Goal: Task Accomplishment & Management: Manage account settings

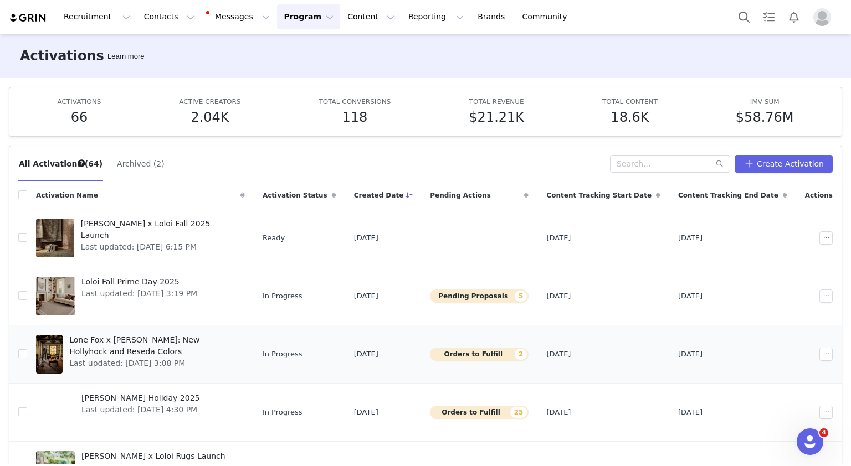
scroll to position [85, 0]
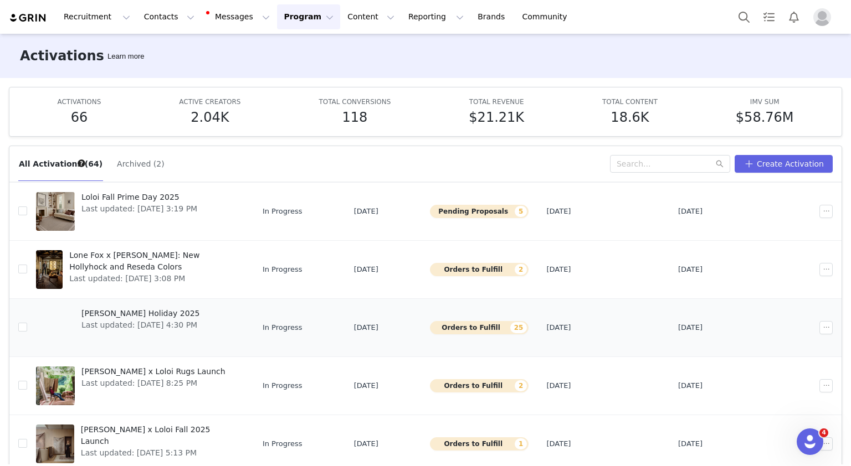
click at [140, 314] on span "[PERSON_NAME] Holiday 2025" at bounding box center [140, 314] width 118 height 12
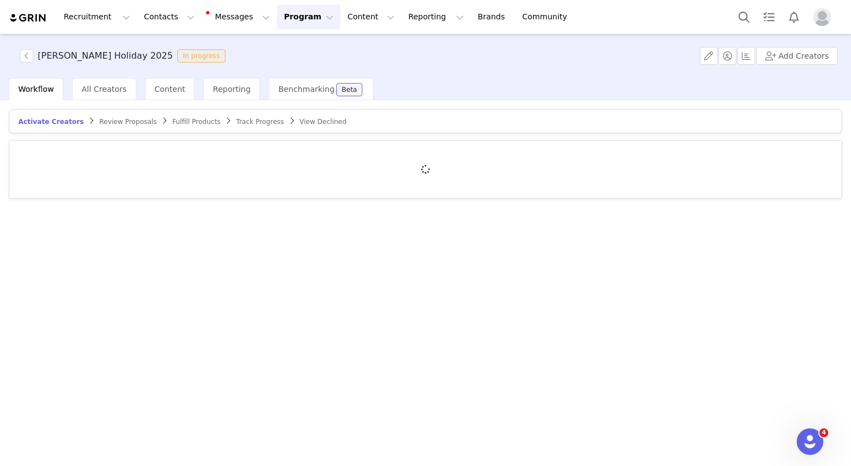
click at [176, 121] on span "Fulfill Products" at bounding box center [196, 122] width 48 height 8
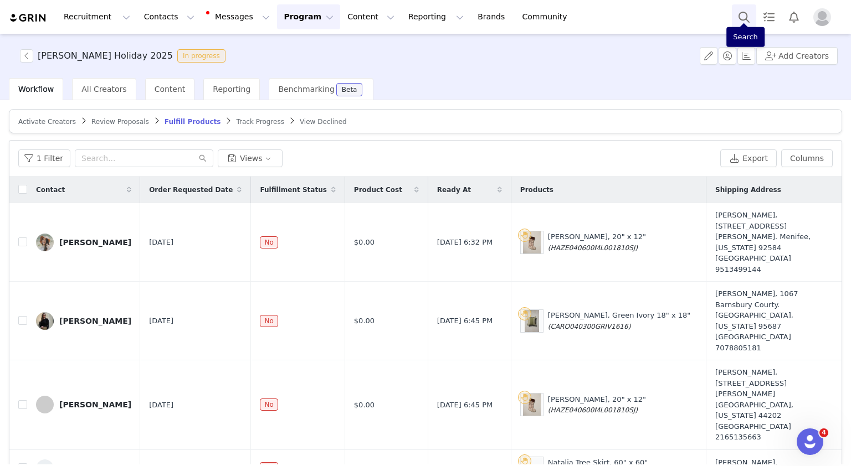
click at [748, 25] on button "Search" at bounding box center [744, 16] width 24 height 25
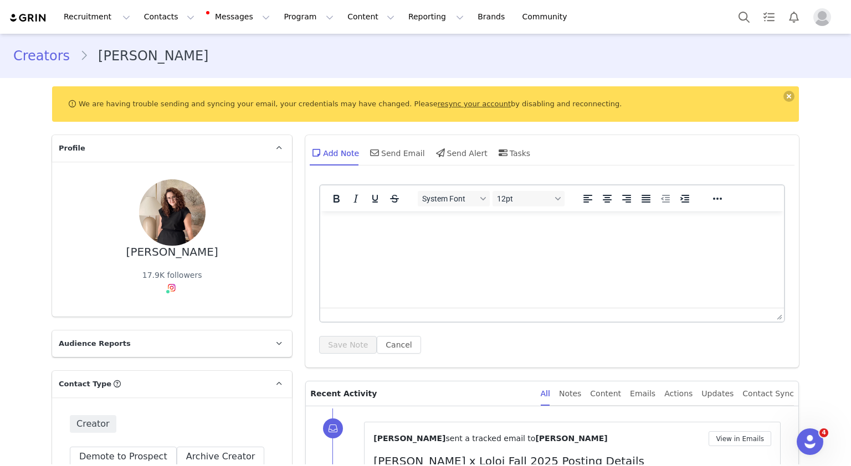
drag, startPoint x: 206, startPoint y: 198, endPoint x: 133, endPoint y: 193, distance: 72.7
click at [133, 193] on div "[PERSON_NAME] 17.9K followers" at bounding box center [172, 240] width 204 height 120
copy div "[PERSON_NAME]"
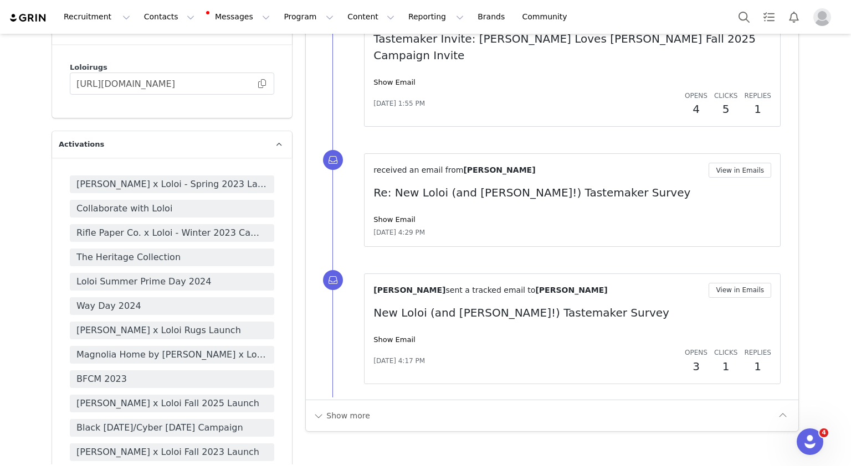
scroll to position [1375, 0]
click at [197, 396] on span "[PERSON_NAME] x Loloi Fall 2025 Launch" at bounding box center [171, 402] width 191 height 13
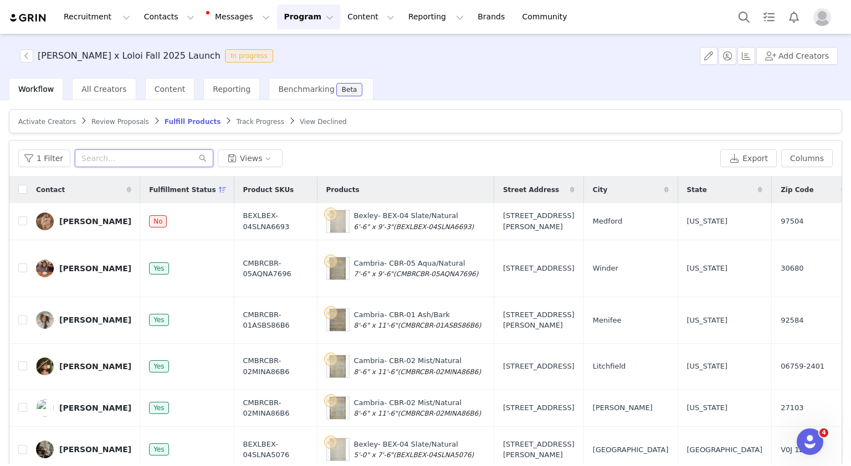
click at [140, 158] on input "text" at bounding box center [144, 159] width 139 height 18
paste input "[PERSON_NAME]"
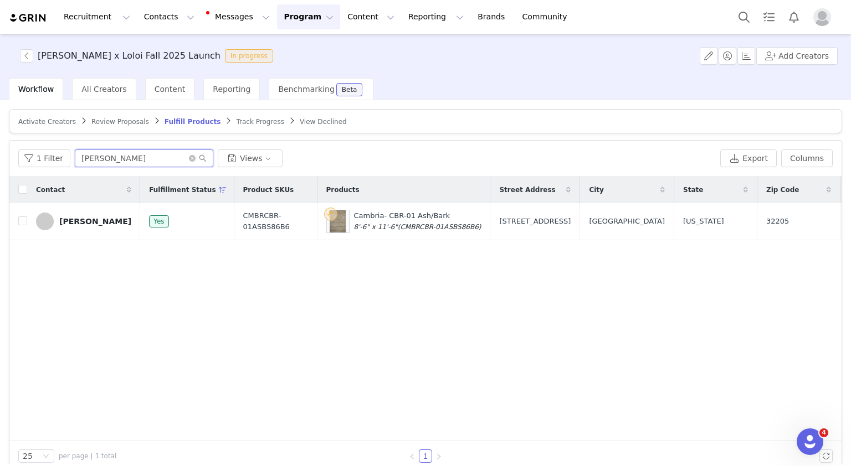
scroll to position [0, 294]
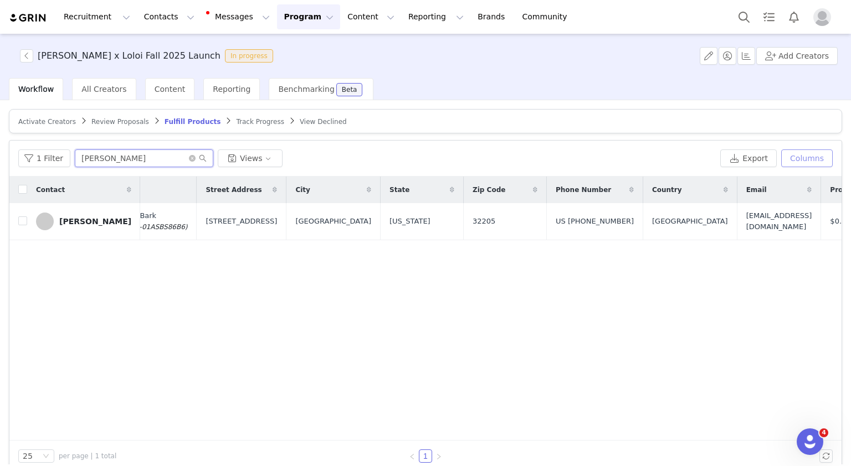
type input "[PERSON_NAME]"
click at [796, 150] on button "Columns" at bounding box center [807, 159] width 52 height 18
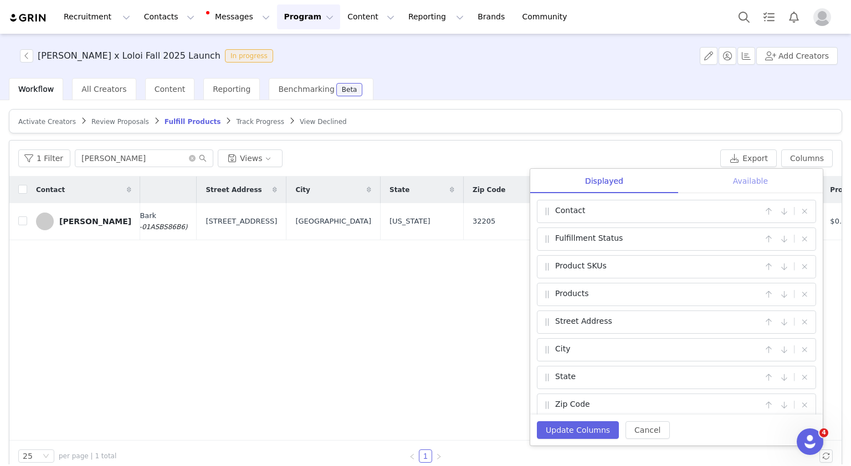
click at [771, 181] on div "Available" at bounding box center [750, 181] width 145 height 25
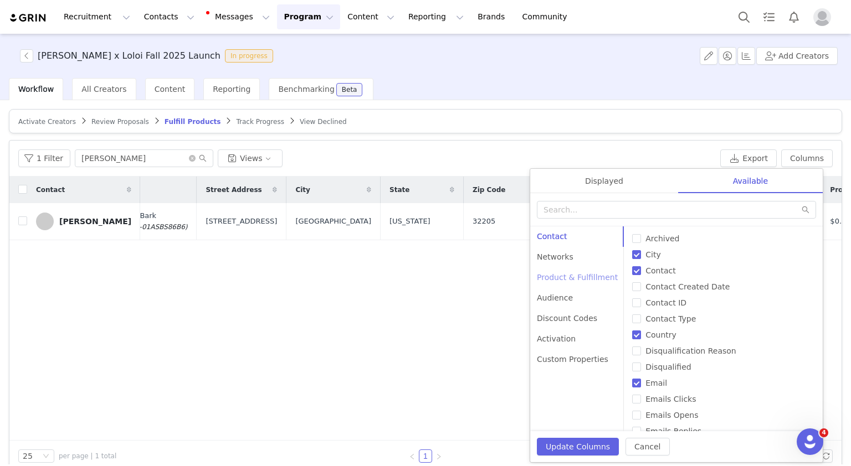
click at [585, 278] on div "Product & Fulfillment" at bounding box center [577, 278] width 94 height 20
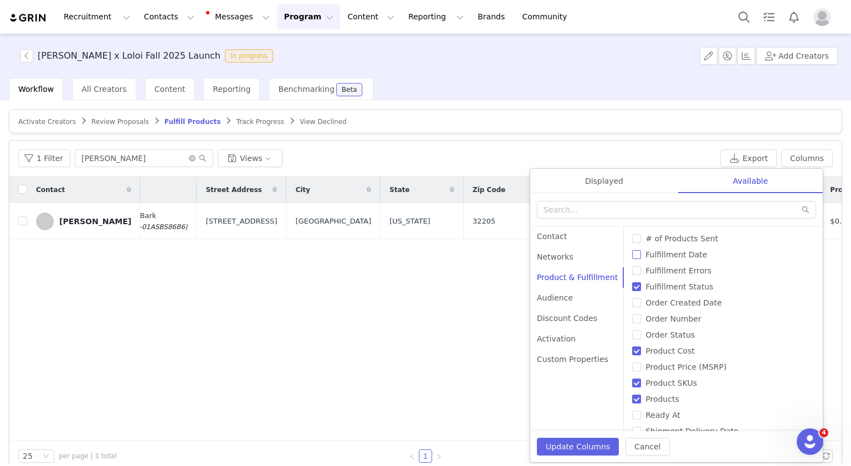
click at [683, 251] on span "Fulfillment Date" at bounding box center [676, 254] width 70 height 9
click at [641, 251] on input "Fulfillment Date" at bounding box center [636, 254] width 9 height 9
checkbox input "true"
click at [577, 448] on button "Update Columns" at bounding box center [578, 447] width 82 height 18
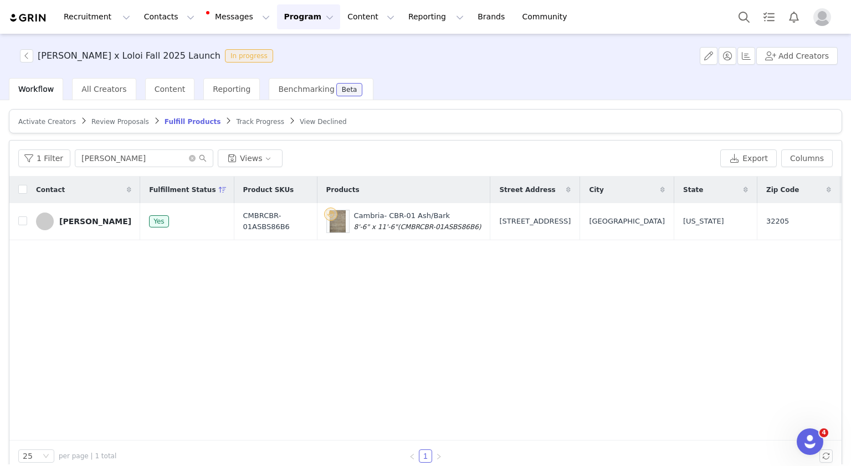
scroll to position [0, 377]
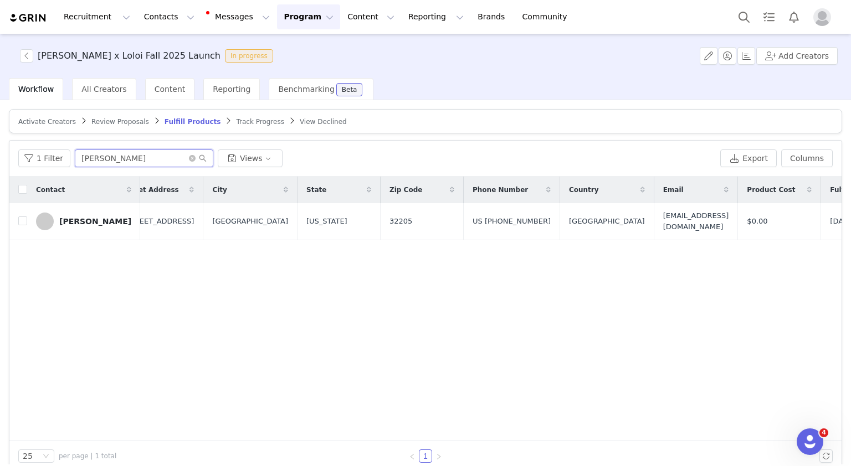
click at [146, 153] on input "[PERSON_NAME]" at bounding box center [144, 159] width 139 height 18
paste input "[PERSON_NAME]"
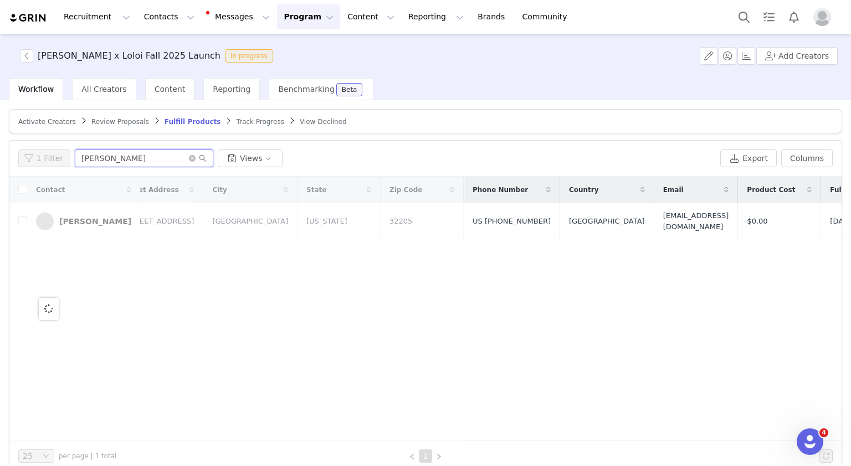
scroll to position [0, 0]
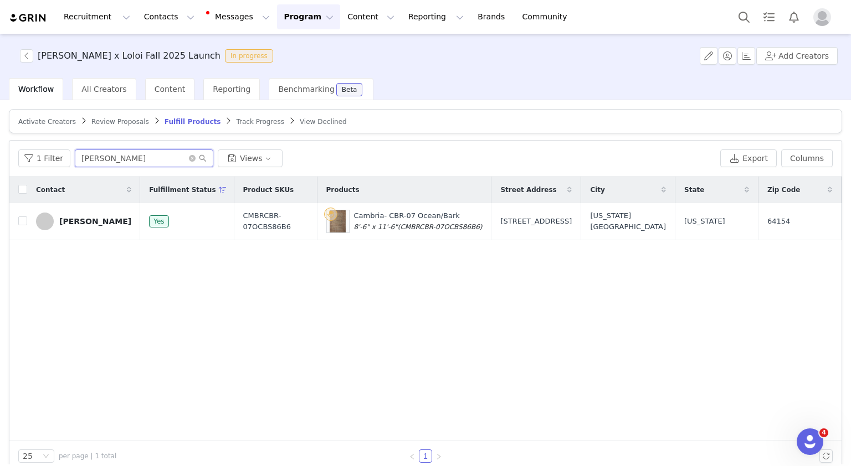
click at [117, 162] on input "[PERSON_NAME]" at bounding box center [144, 159] width 139 height 18
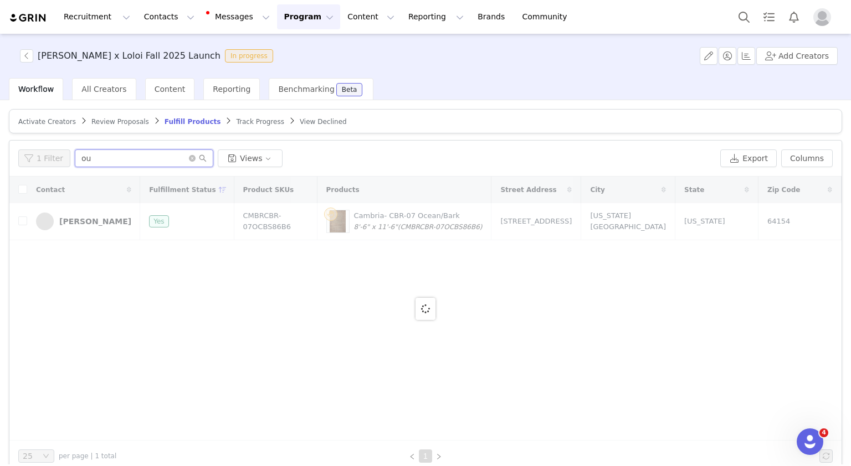
type input "o"
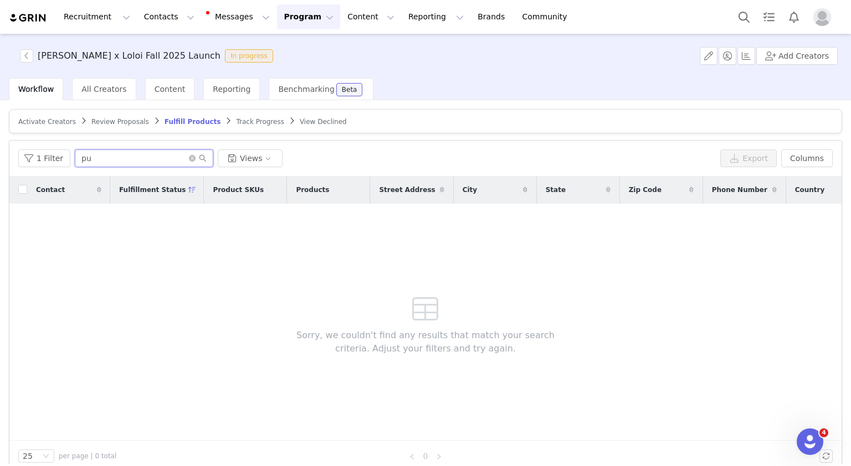
type input "p"
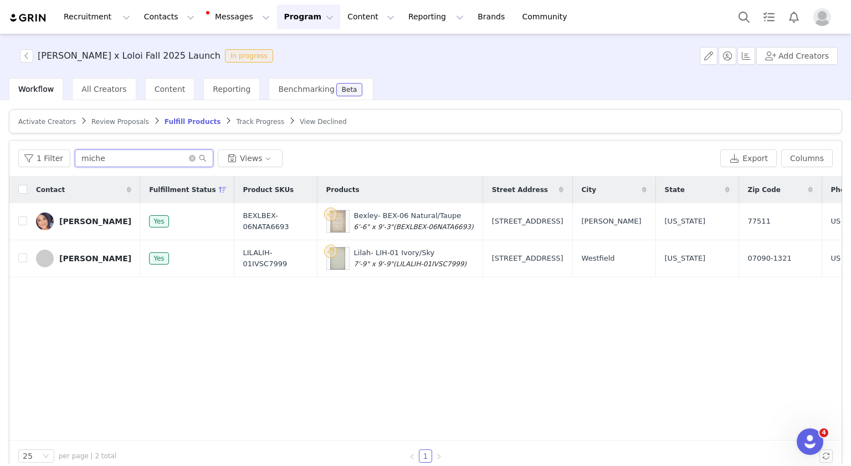
click at [143, 163] on input "miche" at bounding box center [144, 159] width 139 height 18
paste input "[DOMAIN_NAME][EMAIL_ADDRESS][DOMAIN_NAME]"
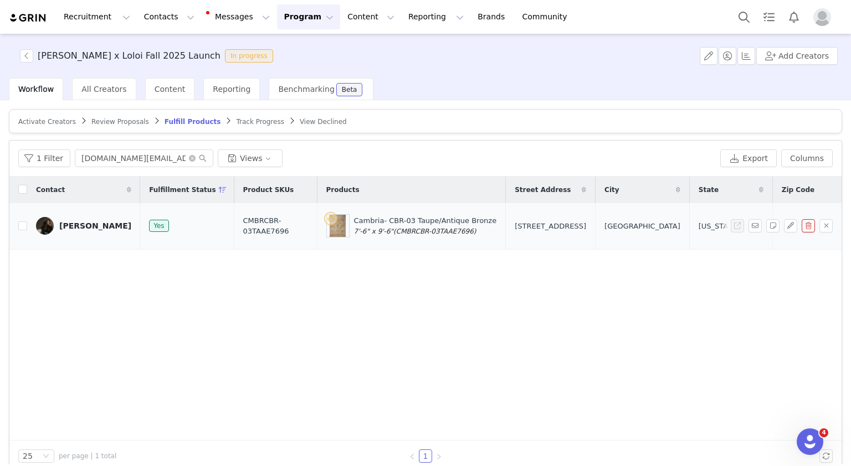
click at [101, 222] on div "[PERSON_NAME]" at bounding box center [95, 226] width 72 height 9
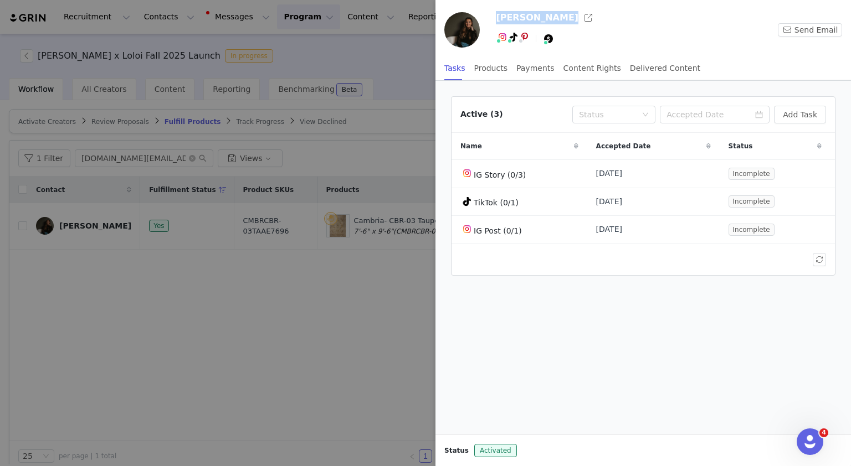
drag, startPoint x: 556, startPoint y: 15, endPoint x: 495, endPoint y: 20, distance: 61.7
click at [495, 20] on div "[PERSON_NAME] Send Email" at bounding box center [643, 32] width 416 height 47
copy h3 "[PERSON_NAME]"
click at [261, 305] on div at bounding box center [425, 233] width 851 height 466
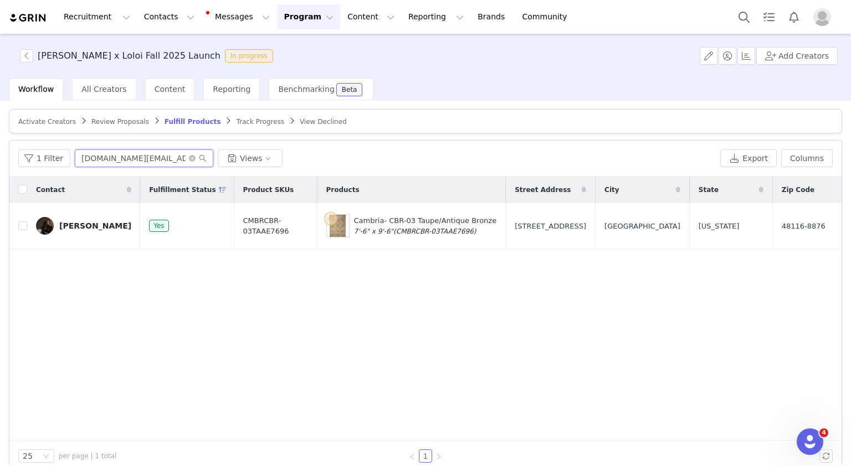
click at [119, 155] on input "[DOMAIN_NAME][EMAIL_ADDRESS][DOMAIN_NAME]" at bounding box center [144, 159] width 139 height 18
paste input "dpiahome"
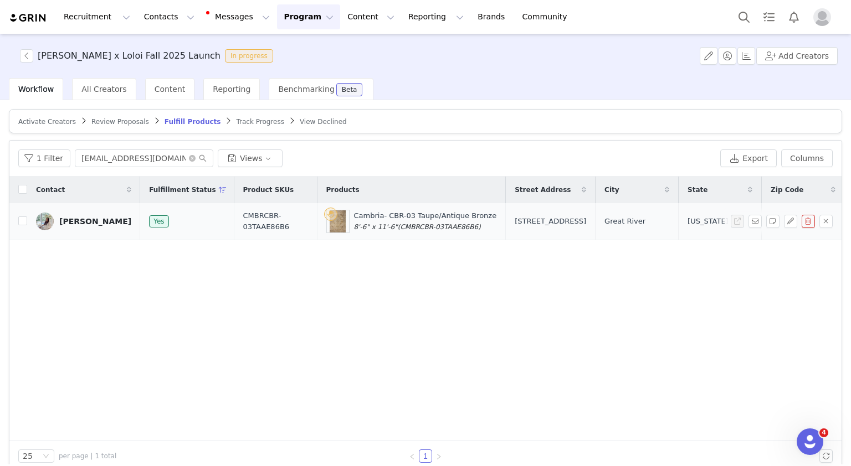
click at [120, 227] on td "[PERSON_NAME]" at bounding box center [83, 221] width 113 height 37
click at [86, 222] on div "[PERSON_NAME]" at bounding box center [95, 221] width 72 height 9
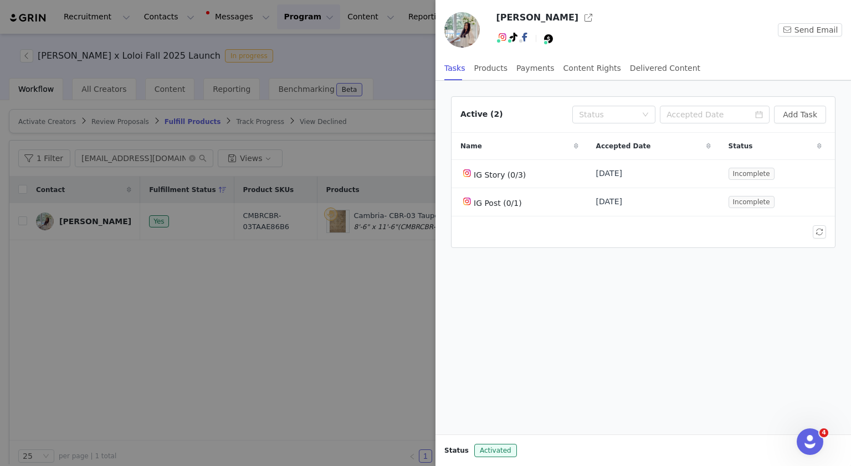
drag, startPoint x: 562, startPoint y: 16, endPoint x: 499, endPoint y: 18, distance: 63.7
click at [499, 18] on h3 "[PERSON_NAME]" at bounding box center [537, 17] width 83 height 13
copy h3 "[PERSON_NAME]"
click at [352, 136] on div at bounding box center [425, 233] width 851 height 466
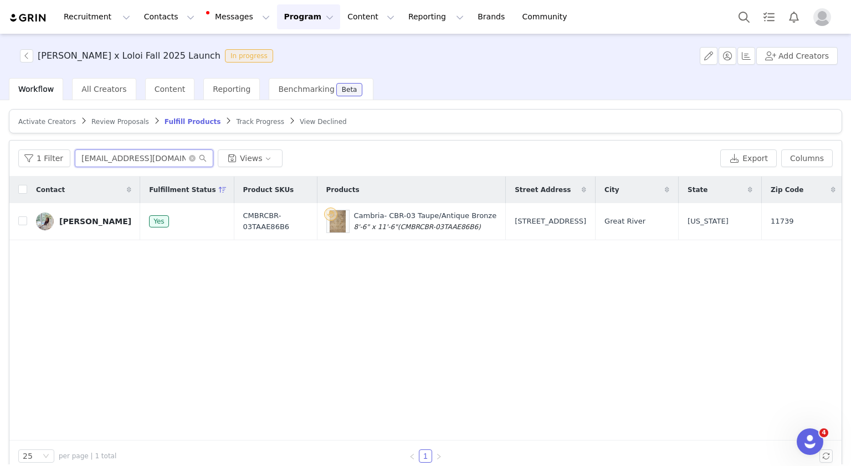
click at [107, 150] on input "[EMAIL_ADDRESS][DOMAIN_NAME]" at bounding box center [144, 159] width 139 height 18
paste input "rachelnorstrom"
type input "[EMAIL_ADDRESS][DOMAIN_NAME]"
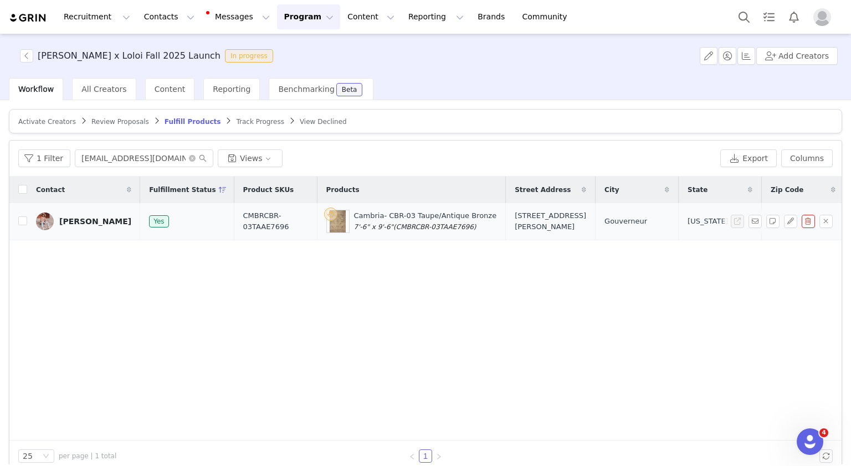
click at [73, 231] on td "[PERSON_NAME]" at bounding box center [83, 221] width 113 height 37
click at [84, 222] on div "[PERSON_NAME]" at bounding box center [95, 221] width 72 height 9
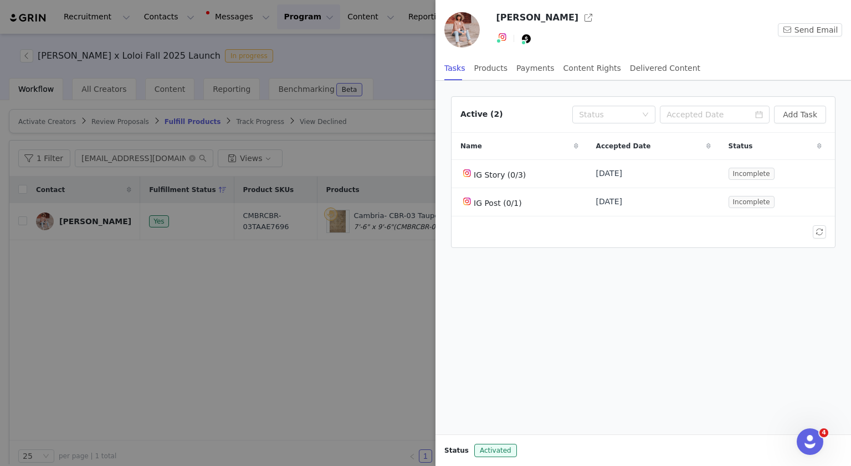
drag, startPoint x: 563, startPoint y: 18, endPoint x: 499, endPoint y: 13, distance: 64.5
click at [499, 13] on h3 "[PERSON_NAME]" at bounding box center [537, 17] width 83 height 13
copy h3 "[PERSON_NAME]"
click at [337, 90] on div at bounding box center [425, 233] width 851 height 466
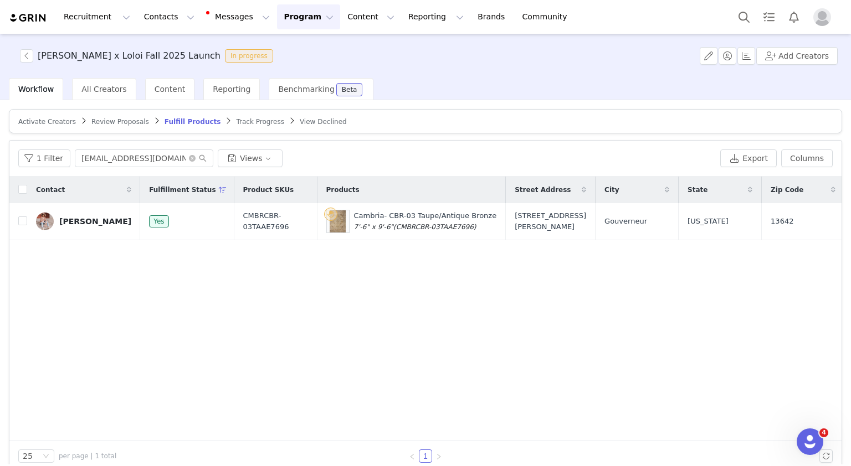
click at [281, 12] on button "Program Program" at bounding box center [308, 16] width 63 height 25
click at [289, 49] on p "Activations" at bounding box center [280, 49] width 43 height 12
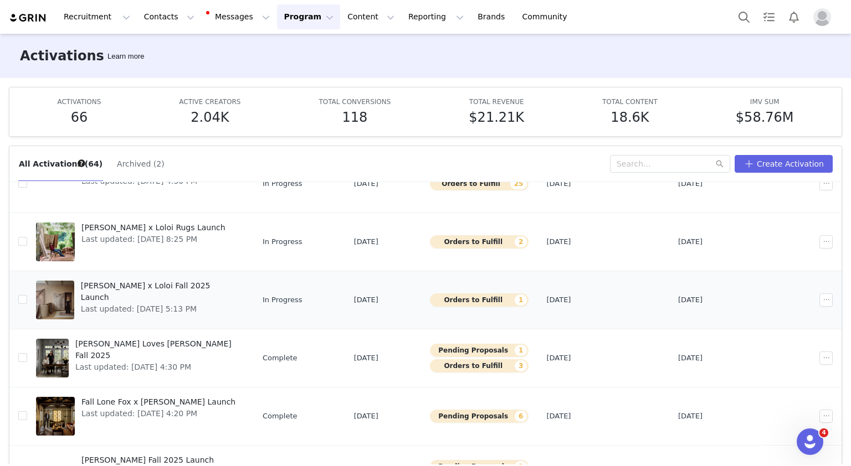
scroll to position [227, 0]
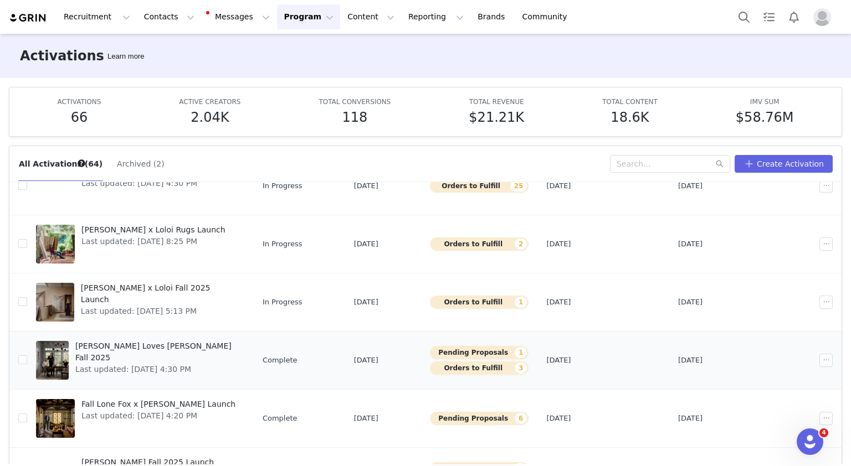
click at [177, 364] on span "Last updated: [DATE] 4:30 PM" at bounding box center [156, 370] width 163 height 12
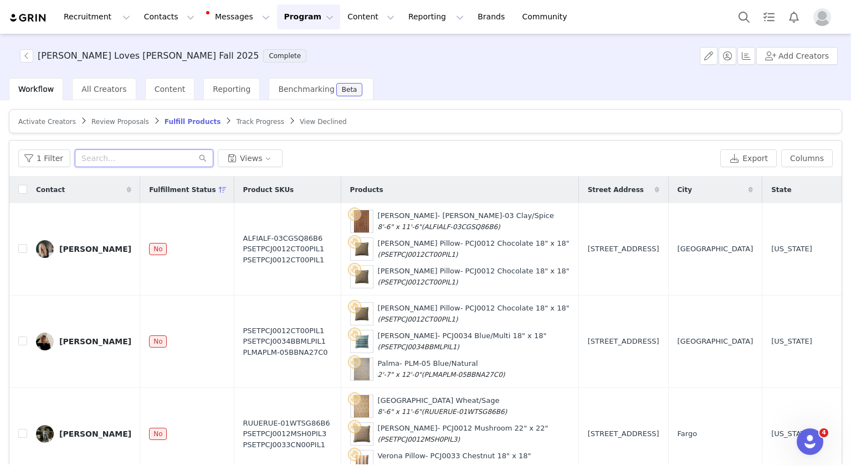
click at [122, 156] on input "text" at bounding box center [144, 159] width 139 height 18
paste input "[EMAIL_ADDRESS][DOMAIN_NAME]"
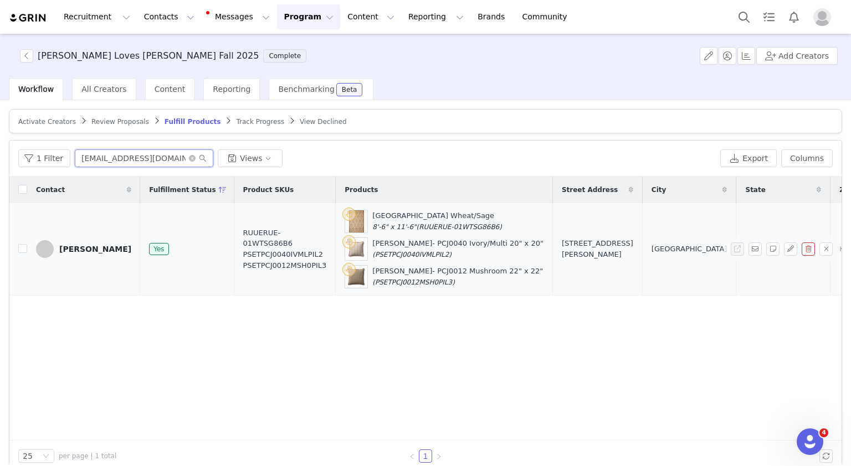
type input "[EMAIL_ADDRESS][DOMAIN_NAME]"
click at [61, 246] on div "[PERSON_NAME]" at bounding box center [95, 249] width 72 height 9
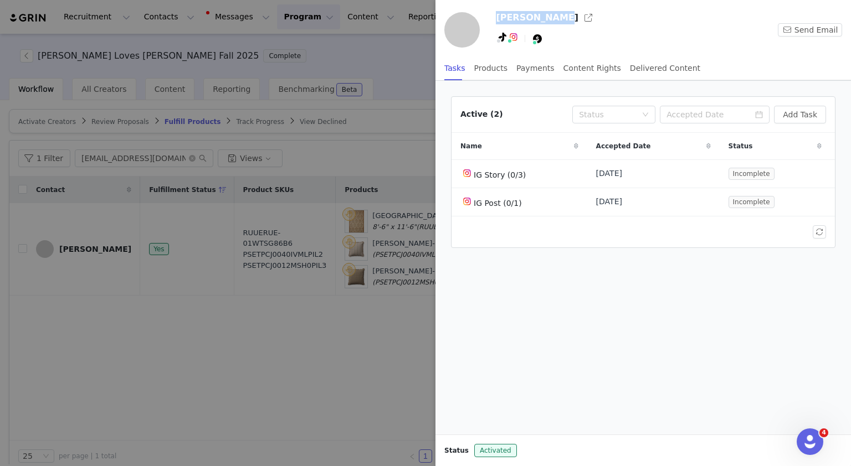
drag, startPoint x: 545, startPoint y: 14, endPoint x: 497, endPoint y: 16, distance: 48.3
click at [497, 16] on h3 "[PERSON_NAME]" at bounding box center [537, 17] width 83 height 13
copy h3 "[PERSON_NAME]"
click at [403, 58] on div at bounding box center [425, 233] width 851 height 466
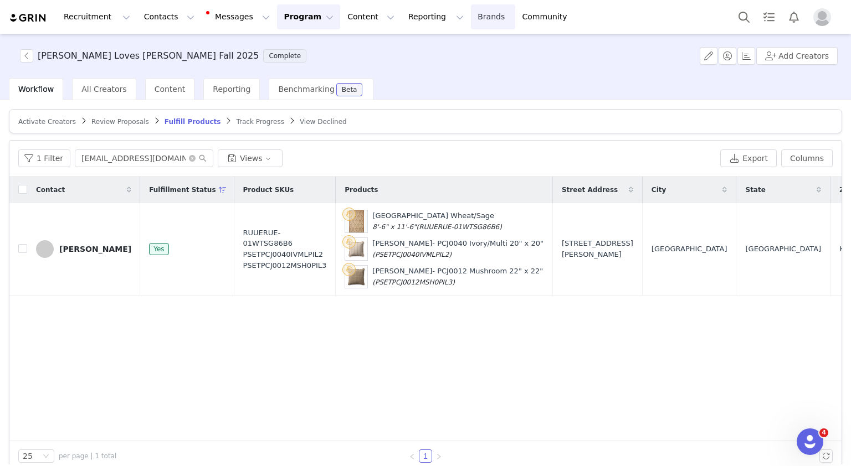
click at [471, 18] on link "Brands Brands" at bounding box center [493, 16] width 44 height 25
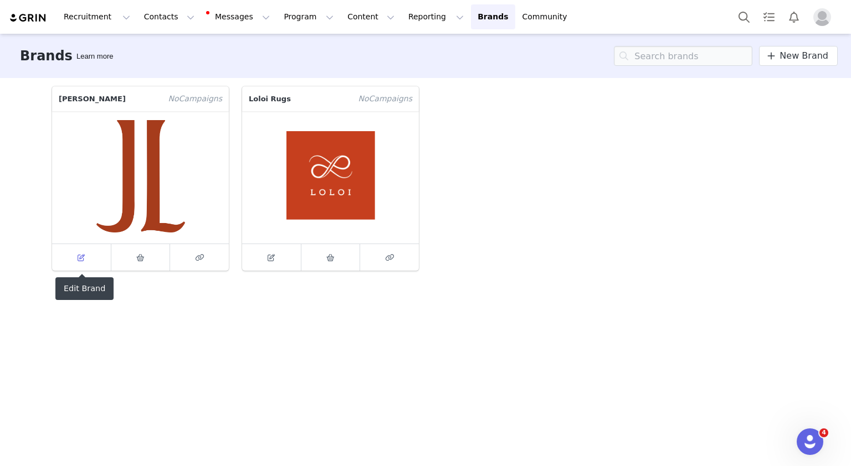
click at [75, 251] on span at bounding box center [81, 257] width 13 height 13
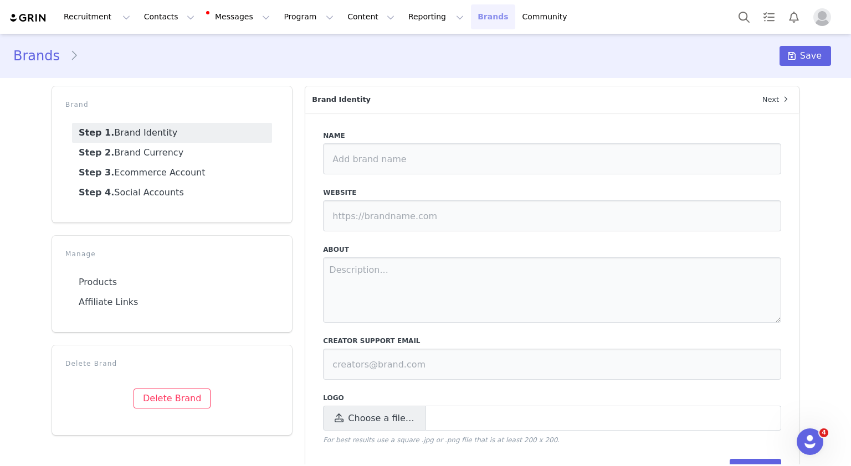
type input "[PERSON_NAME]"
type input "[URL][DOMAIN_NAME]"
type input "[EMAIL_ADDRESS][PERSON_NAME][DOMAIN_NAME]"
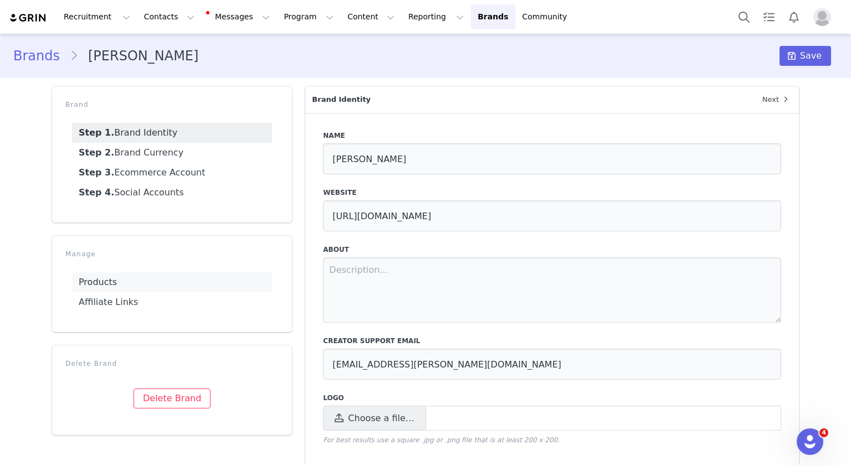
click at [86, 284] on link "Products" at bounding box center [172, 283] width 200 height 20
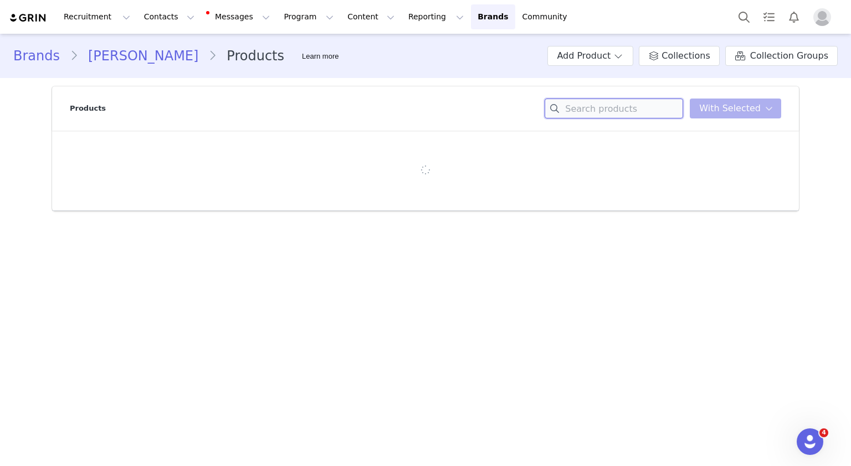
click at [590, 102] on input at bounding box center [614, 109] width 139 height 20
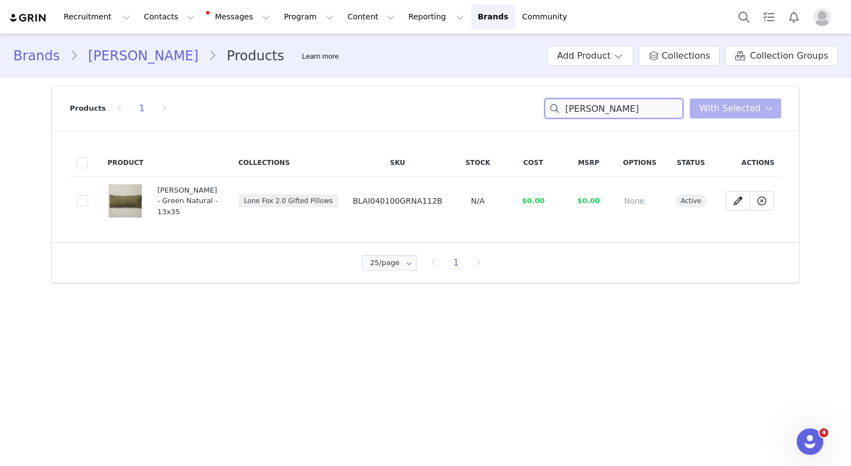
type input "[PERSON_NAME]"
drag, startPoint x: 445, startPoint y: 200, endPoint x: 370, endPoint y: 201, distance: 75.4
click at [370, 201] on span "BLAI040100GRNA112B" at bounding box center [398, 201] width 90 height 9
copy span "BLAI040100GRNA112B"
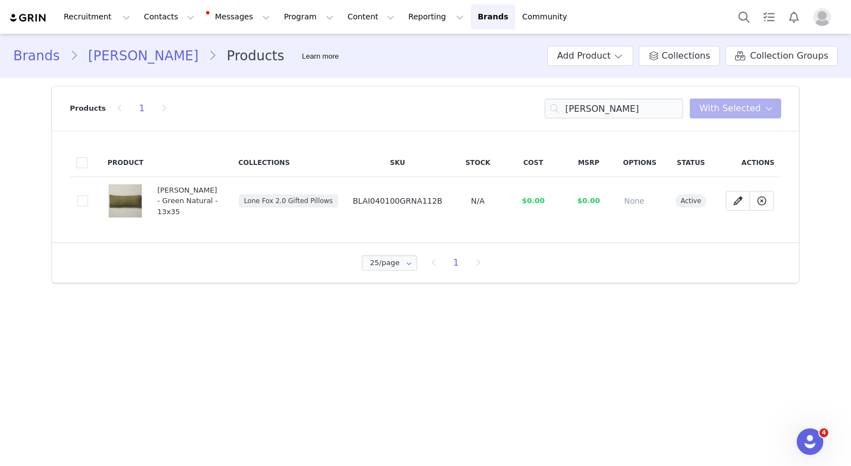
click at [388, 201] on span "BLAI040100GRNA112B" at bounding box center [398, 201] width 90 height 9
click at [279, 17] on button "Program Program" at bounding box center [308, 16] width 63 height 25
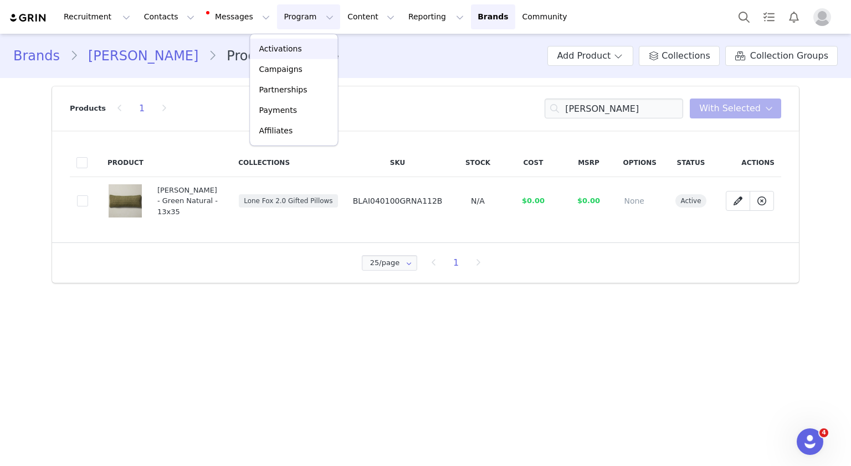
click at [288, 43] on p "Activations" at bounding box center [280, 49] width 43 height 12
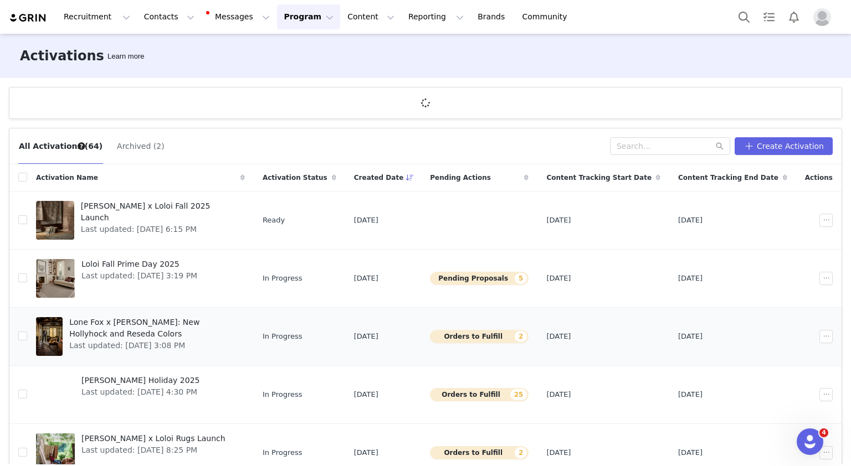
scroll to position [11, 0]
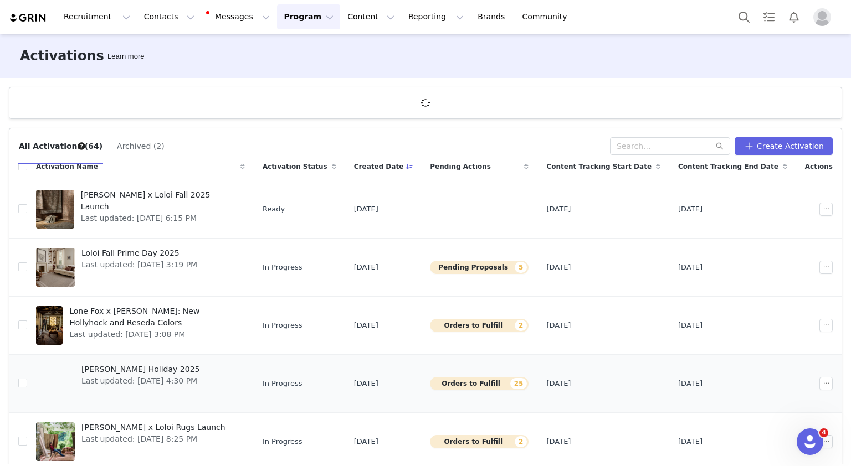
click at [141, 380] on span "Last updated: [DATE] 4:30 PM" at bounding box center [140, 382] width 118 height 12
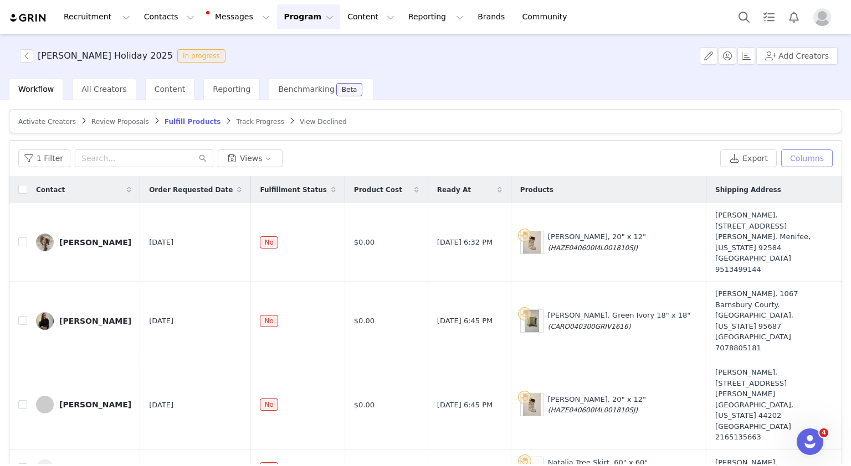
click at [787, 160] on button "Columns" at bounding box center [807, 159] width 52 height 18
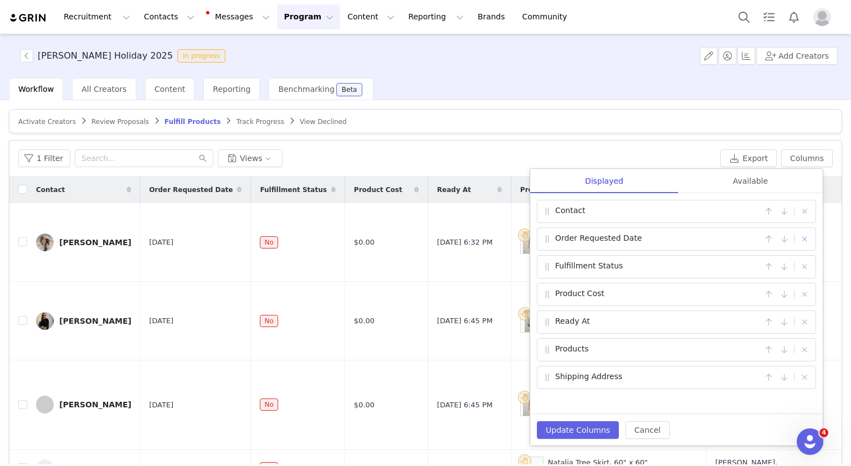
click at [803, 234] on button "button" at bounding box center [804, 239] width 13 height 13
click at [808, 267] on button "button" at bounding box center [804, 266] width 13 height 13
click at [806, 289] on button "button" at bounding box center [804, 294] width 13 height 13
click at [752, 183] on div "Available" at bounding box center [750, 181] width 145 height 25
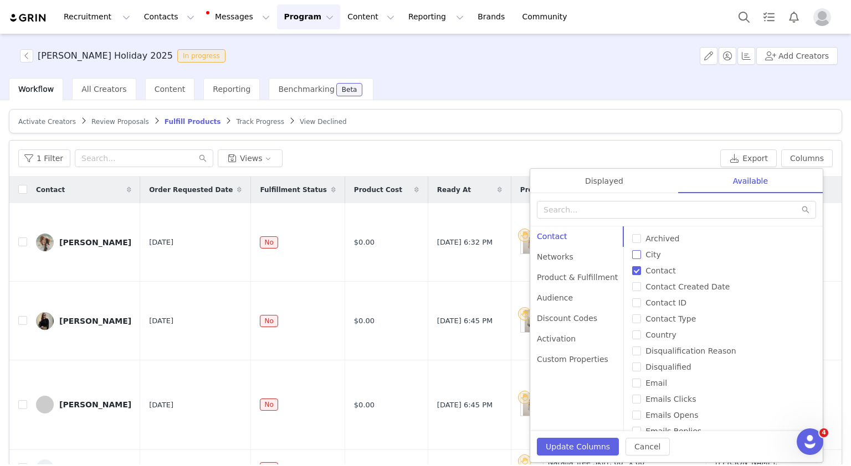
click at [645, 252] on span "City" at bounding box center [653, 254] width 24 height 9
click at [641, 252] on input "City" at bounding box center [636, 254] width 9 height 9
checkbox input "true"
click at [656, 337] on span "Country" at bounding box center [661, 335] width 40 height 9
click at [641, 337] on input "Country" at bounding box center [636, 335] width 9 height 9
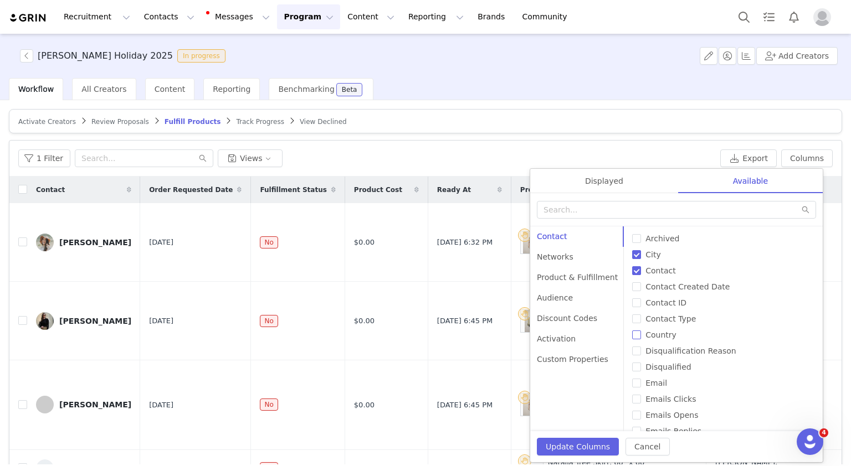
checkbox input "true"
click at [654, 381] on span "Email" at bounding box center [656, 383] width 30 height 9
click at [641, 381] on input "Email" at bounding box center [636, 383] width 9 height 9
checkbox input "true"
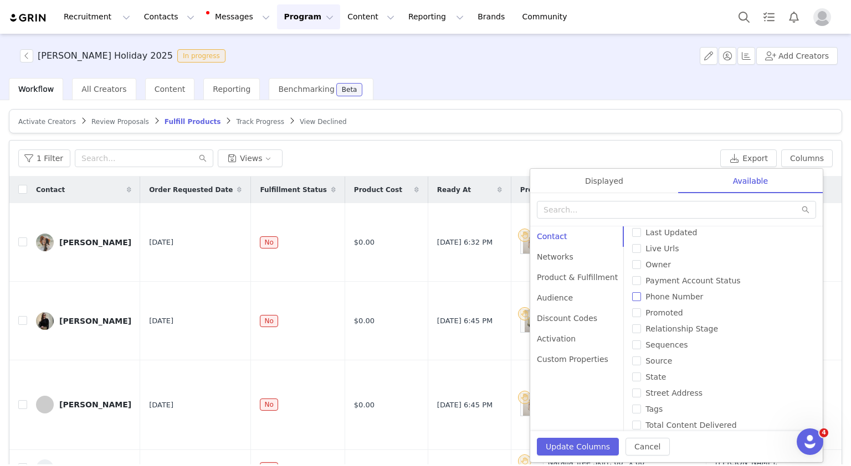
click at [683, 293] on span "Phone Number" at bounding box center [674, 297] width 66 height 9
click at [641, 293] on input "Phone Number" at bounding box center [636, 297] width 9 height 9
checkbox input "true"
click at [654, 382] on label "State" at bounding box center [723, 378] width 182 height 12
click at [641, 382] on input "State" at bounding box center [636, 377] width 9 height 9
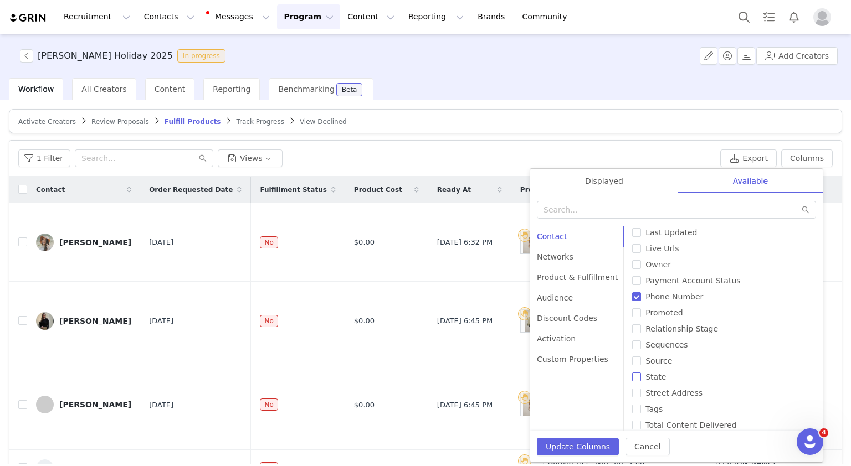
checkbox input "true"
click at [662, 395] on span "Street Address" at bounding box center [674, 393] width 66 height 9
click at [641, 395] on input "Street Address" at bounding box center [636, 393] width 9 height 9
checkbox input "true"
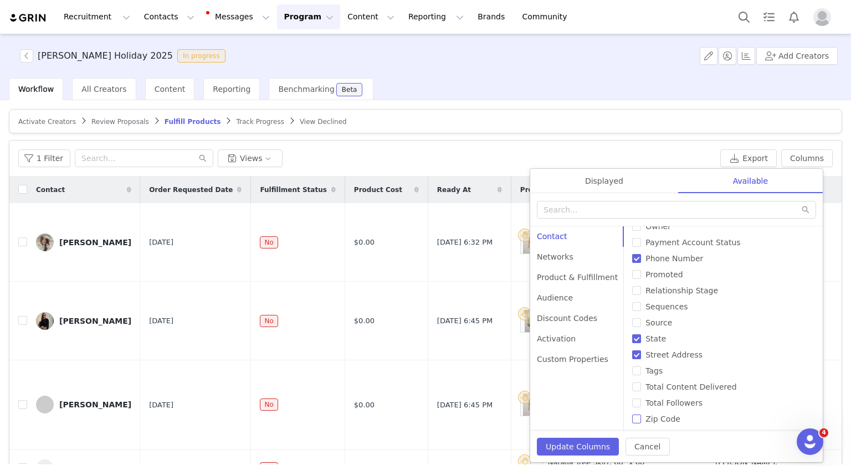
click at [661, 415] on span "Zip Code" at bounding box center [663, 419] width 44 height 9
click at [641, 415] on input "Zip Code" at bounding box center [636, 419] width 9 height 9
checkbox input "true"
click at [570, 273] on div "Product & Fulfillment" at bounding box center [577, 278] width 94 height 20
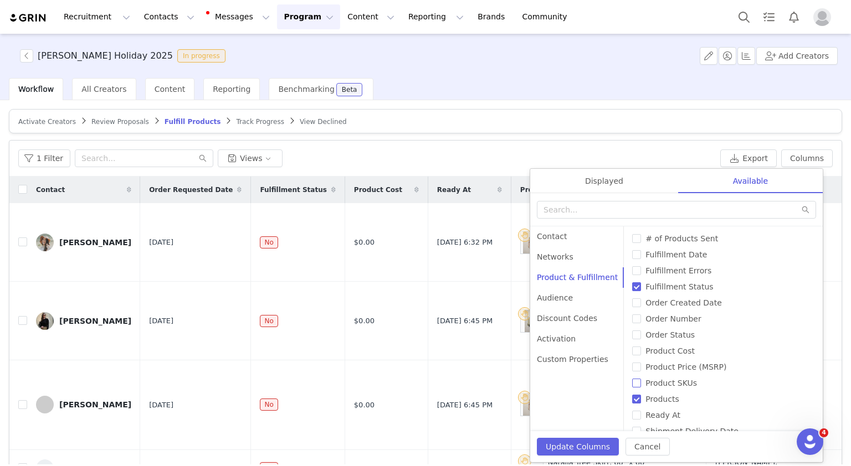
click at [669, 384] on span "Product SKUs" at bounding box center [671, 383] width 60 height 9
click at [641, 384] on input "Product SKUs" at bounding box center [636, 383] width 9 height 9
checkbox input "true"
click at [586, 448] on button "Update Columns" at bounding box center [578, 447] width 82 height 18
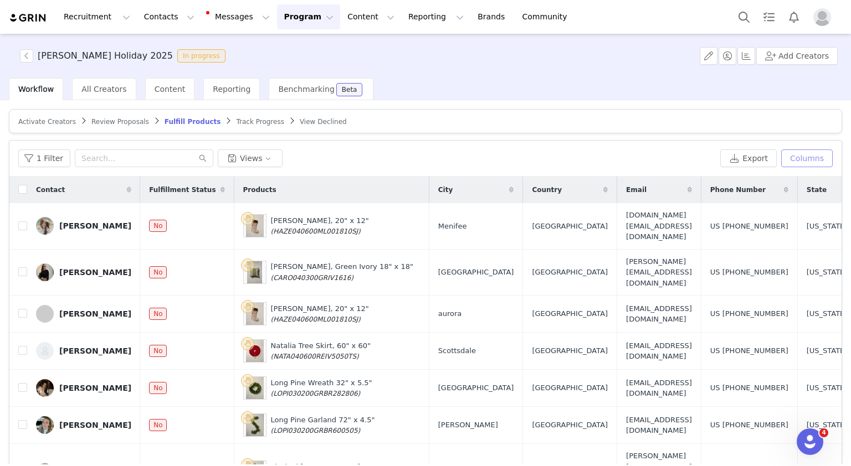
click at [799, 160] on button "Columns" at bounding box center [807, 159] width 52 height 18
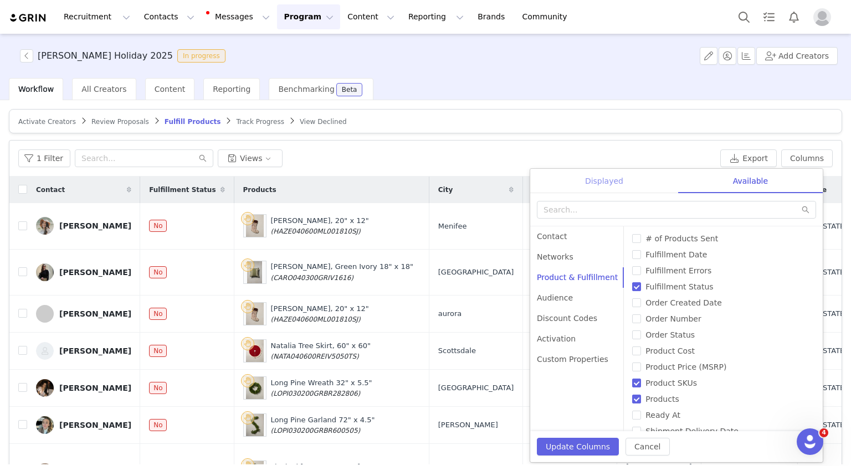
click at [604, 180] on div "Displayed" at bounding box center [604, 181] width 148 height 25
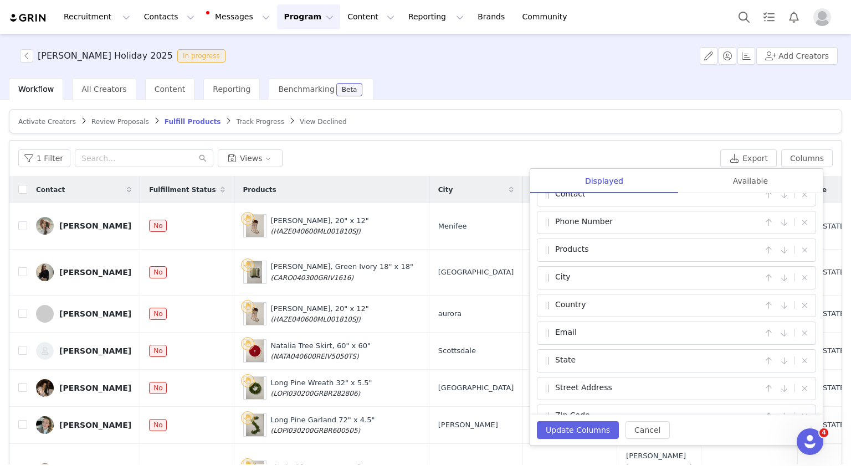
scroll to position [73, 0]
click at [548, 404] on div "Email |" at bounding box center [676, 415] width 279 height 23
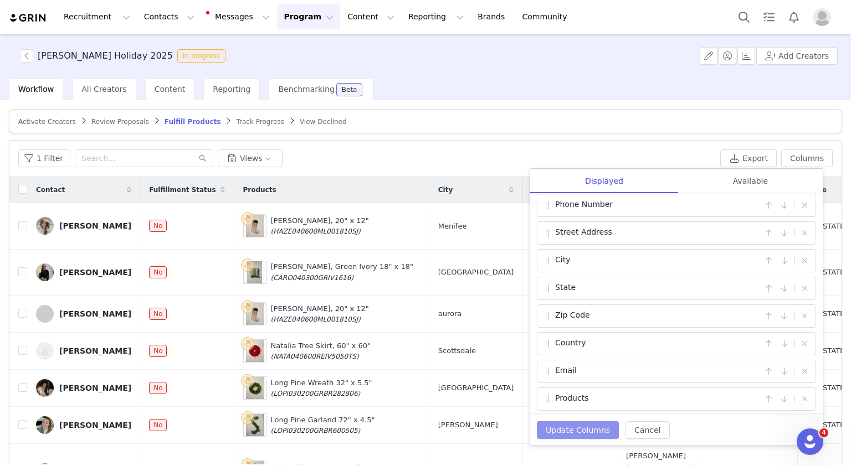
click at [561, 430] on button "Update Columns" at bounding box center [578, 431] width 82 height 18
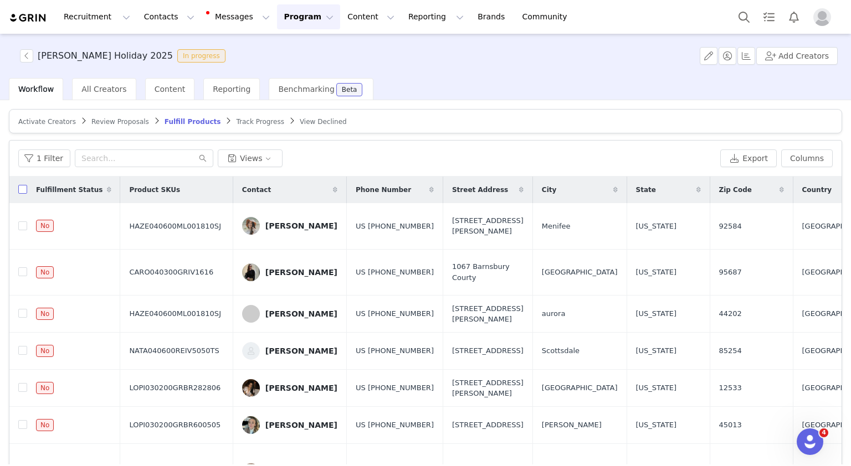
click at [22, 189] on input "checkbox" at bounding box center [22, 189] width 9 height 9
checkbox input "true"
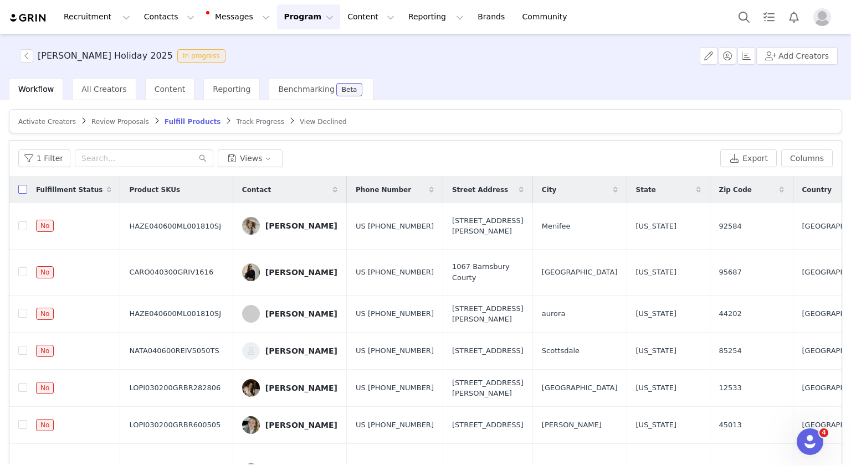
checkbox input "true"
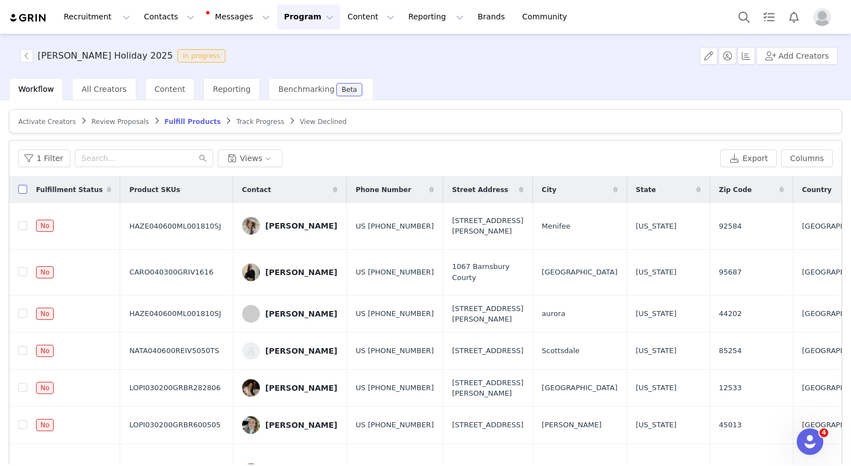
checkbox input "true"
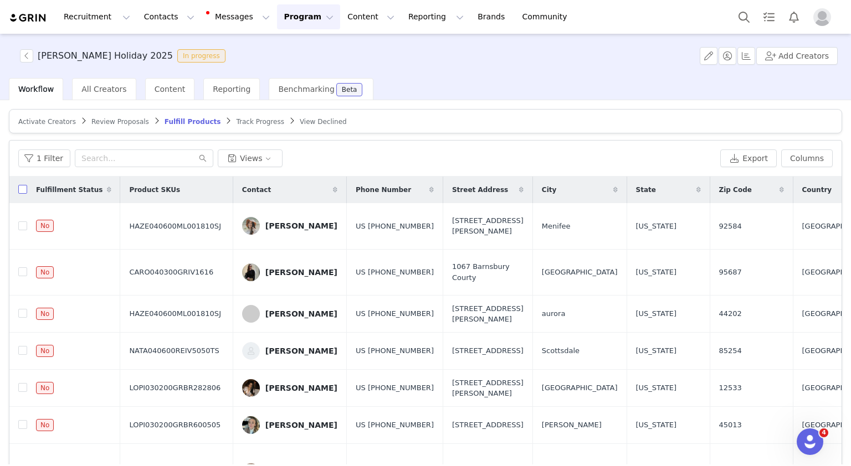
checkbox input "true"
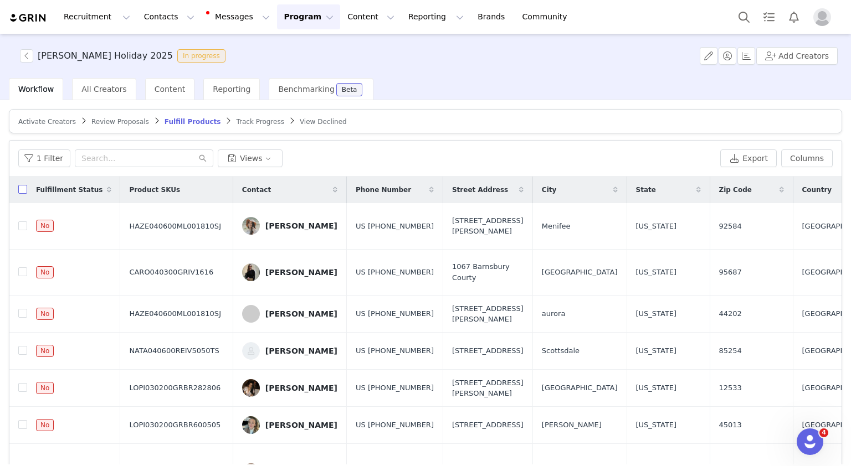
checkbox input "true"
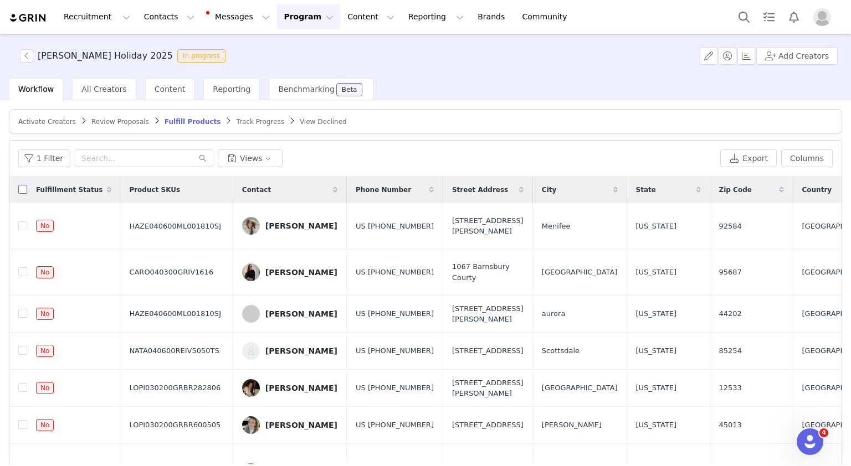
checkbox input "true"
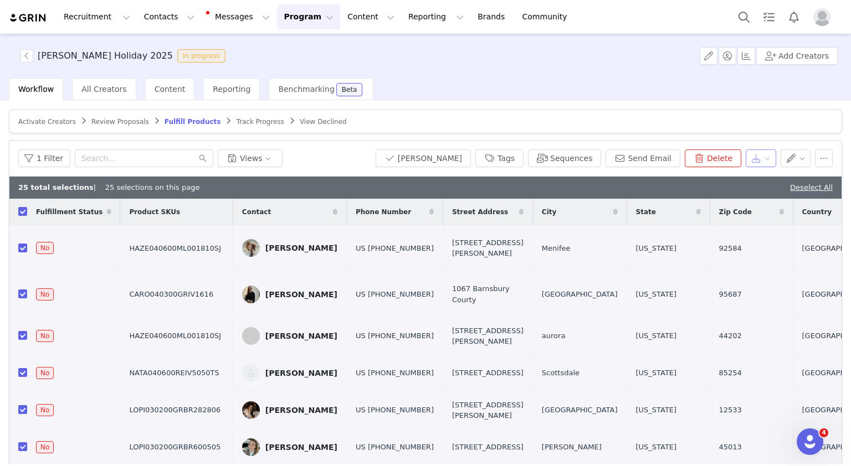
click at [756, 155] on button "button" at bounding box center [761, 159] width 30 height 18
click at [703, 109] on article "Activate Creators Review Proposals Fulfill Products Track Progress View Declined" at bounding box center [425, 121] width 833 height 24
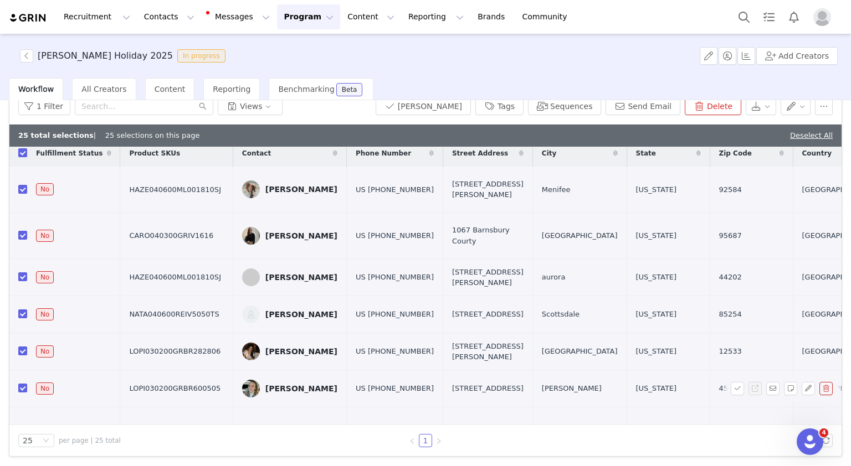
scroll to position [0, 0]
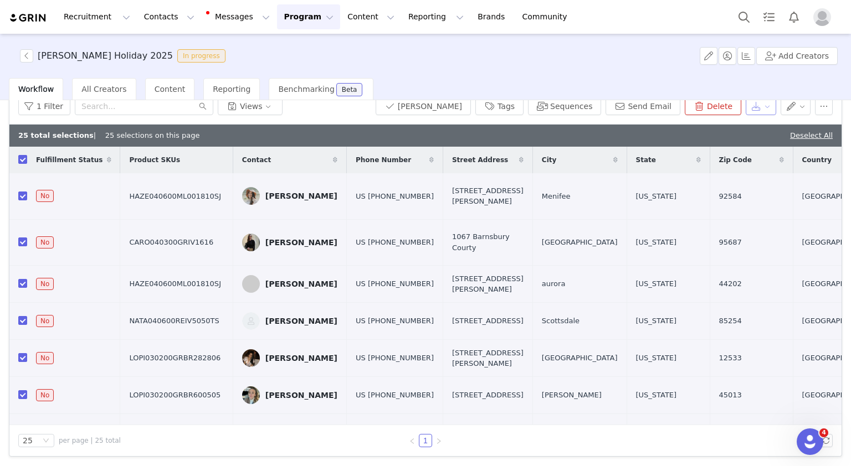
click at [749, 107] on button "button" at bounding box center [761, 107] width 30 height 18
click at [759, 125] on span "Export" at bounding box center [751, 127] width 25 height 12
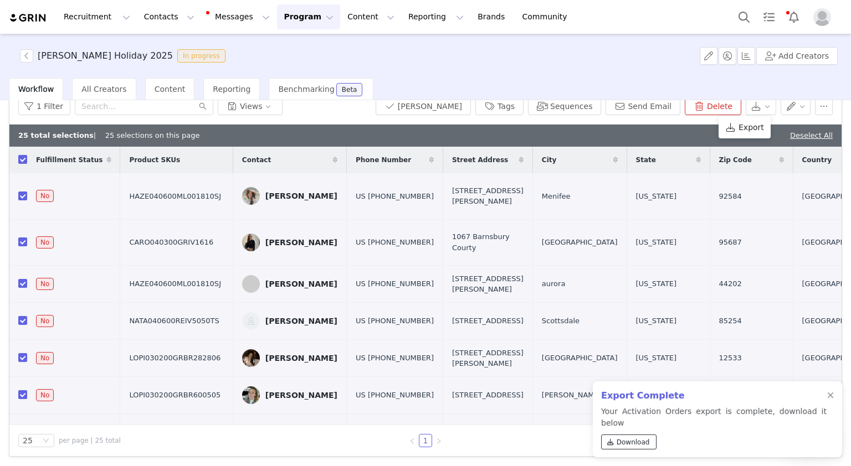
click at [621, 438] on span "Download" at bounding box center [633, 443] width 33 height 10
click at [458, 112] on button "[PERSON_NAME]" at bounding box center [423, 107] width 95 height 18
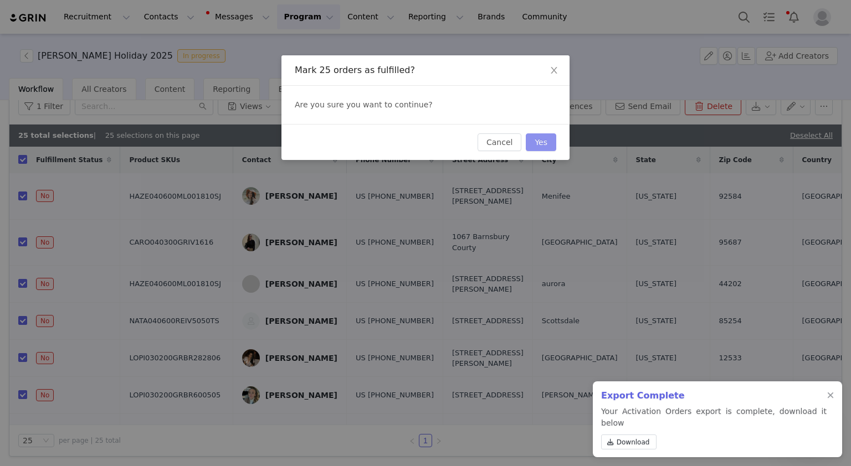
click at [540, 136] on button "Yes" at bounding box center [541, 143] width 30 height 18
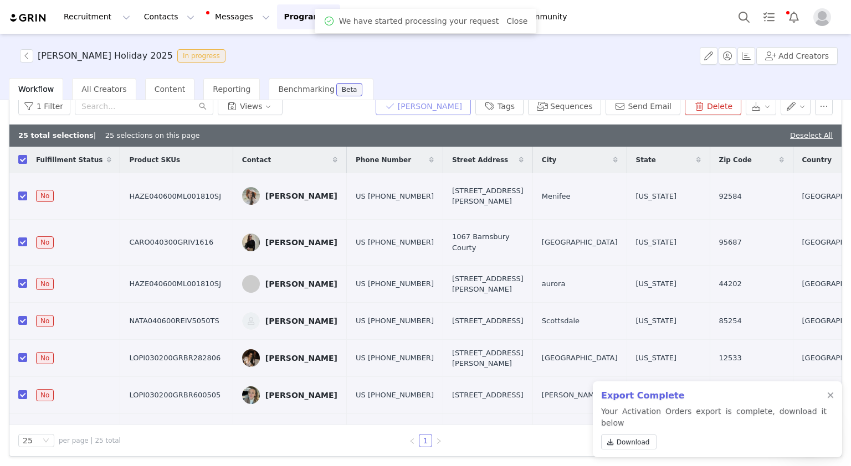
scroll to position [48, 0]
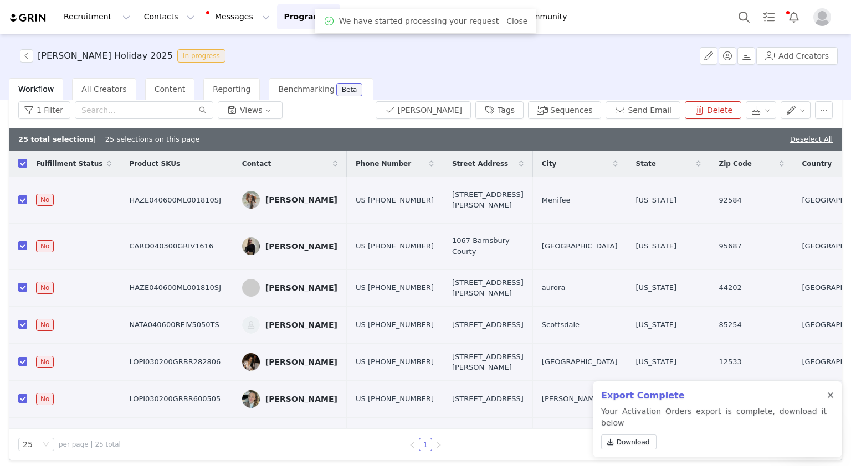
click at [833, 401] on div at bounding box center [830, 396] width 7 height 9
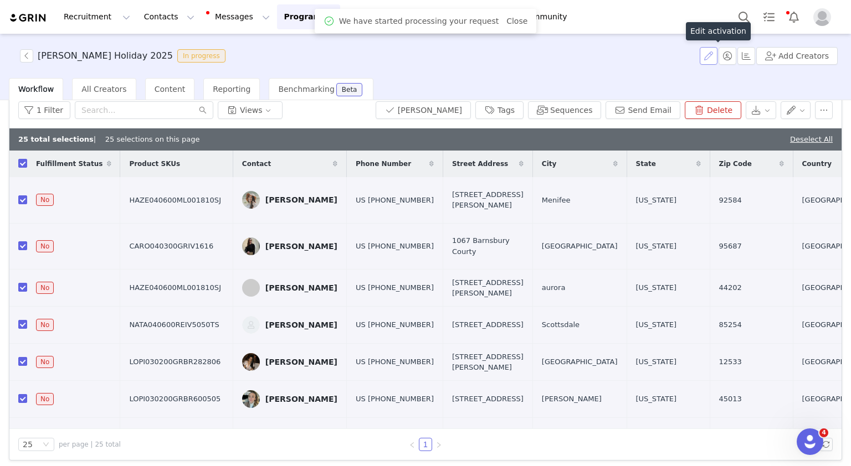
click at [715, 52] on button "button" at bounding box center [709, 56] width 18 height 18
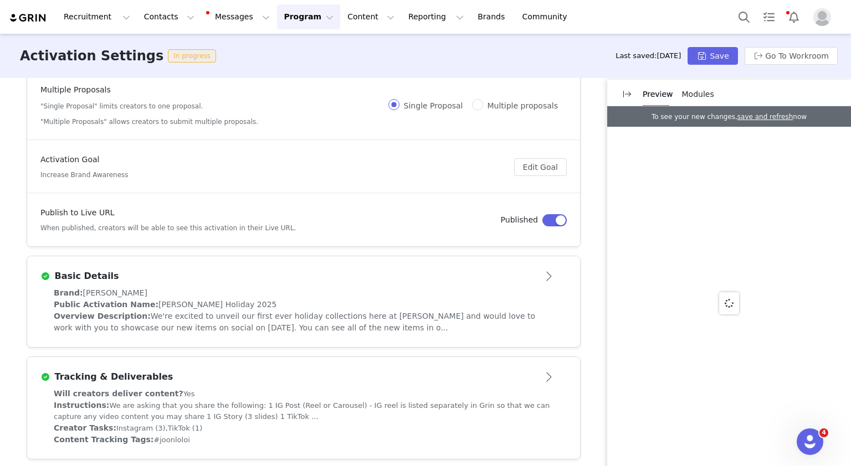
scroll to position [166, 0]
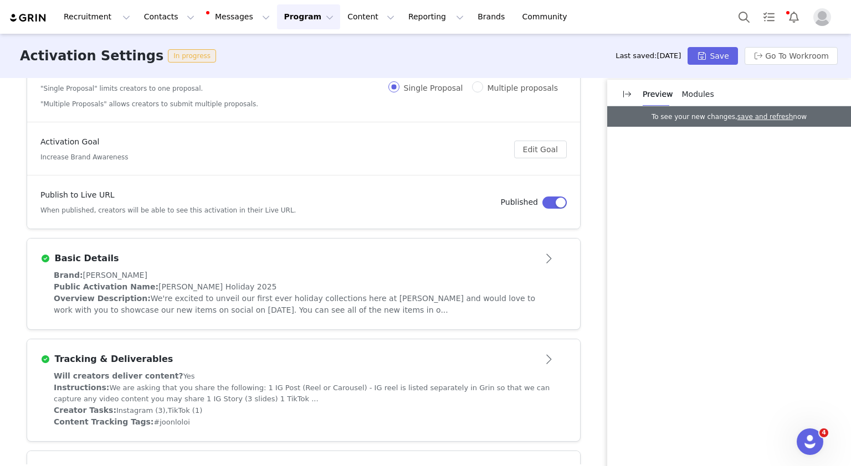
click at [290, 9] on button "Program Program" at bounding box center [308, 16] width 63 height 25
click at [295, 44] on p "Activations" at bounding box center [280, 49] width 43 height 12
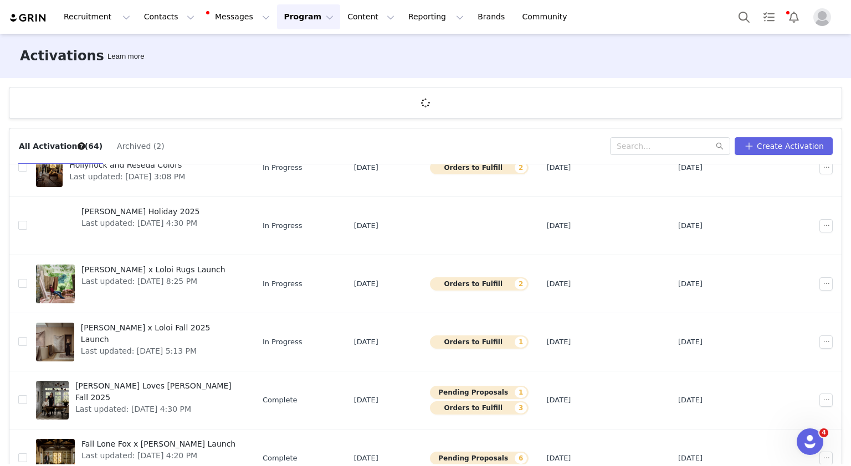
scroll to position [177, 0]
